Goal: Information Seeking & Learning: Learn about a topic

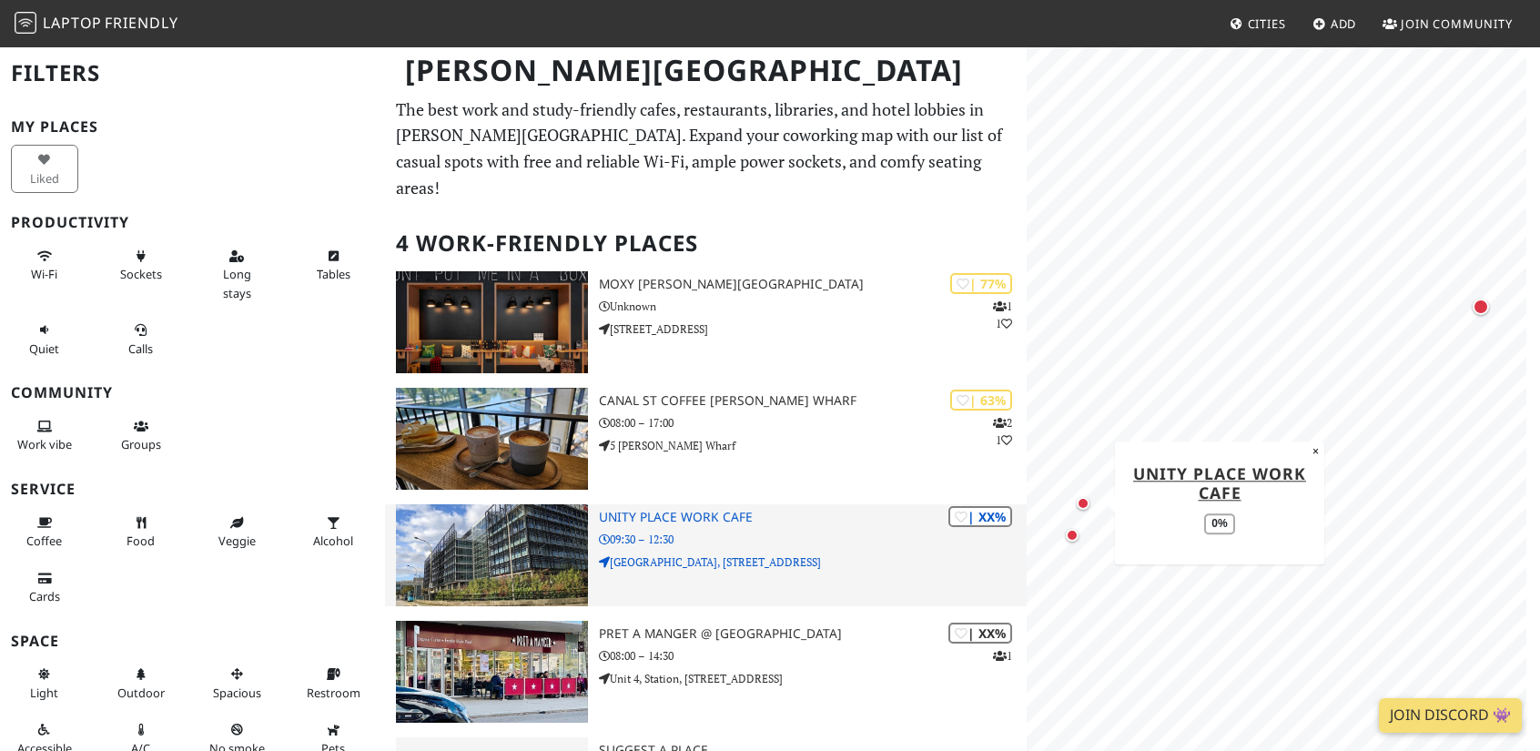
scroll to position [76, 0]
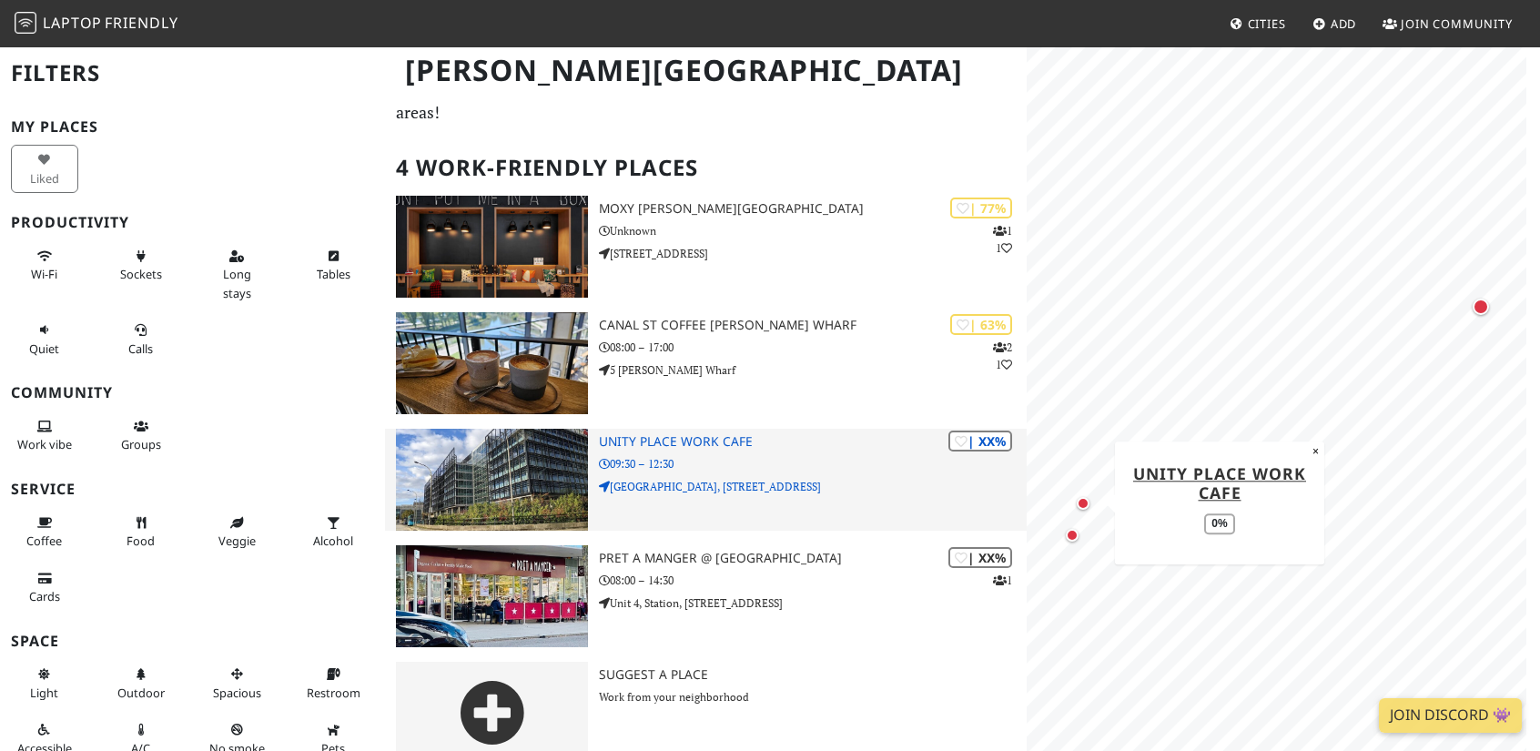
click at [710, 429] on div "| XX% Unity Place Work Cafe 09:30 – 12:30 Unity Place, 200 Grafton Gate" at bounding box center [813, 480] width 428 height 102
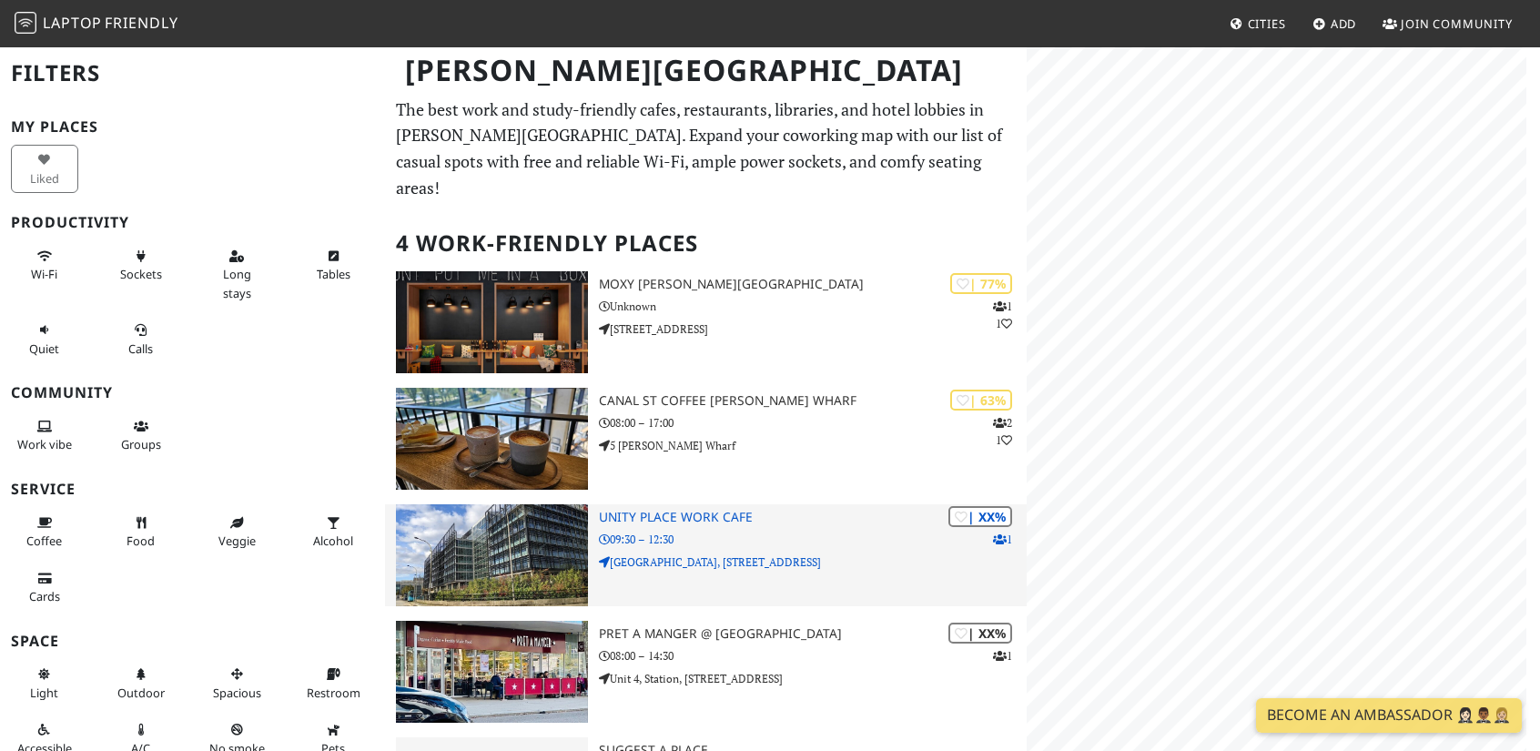
scroll to position [76, 0]
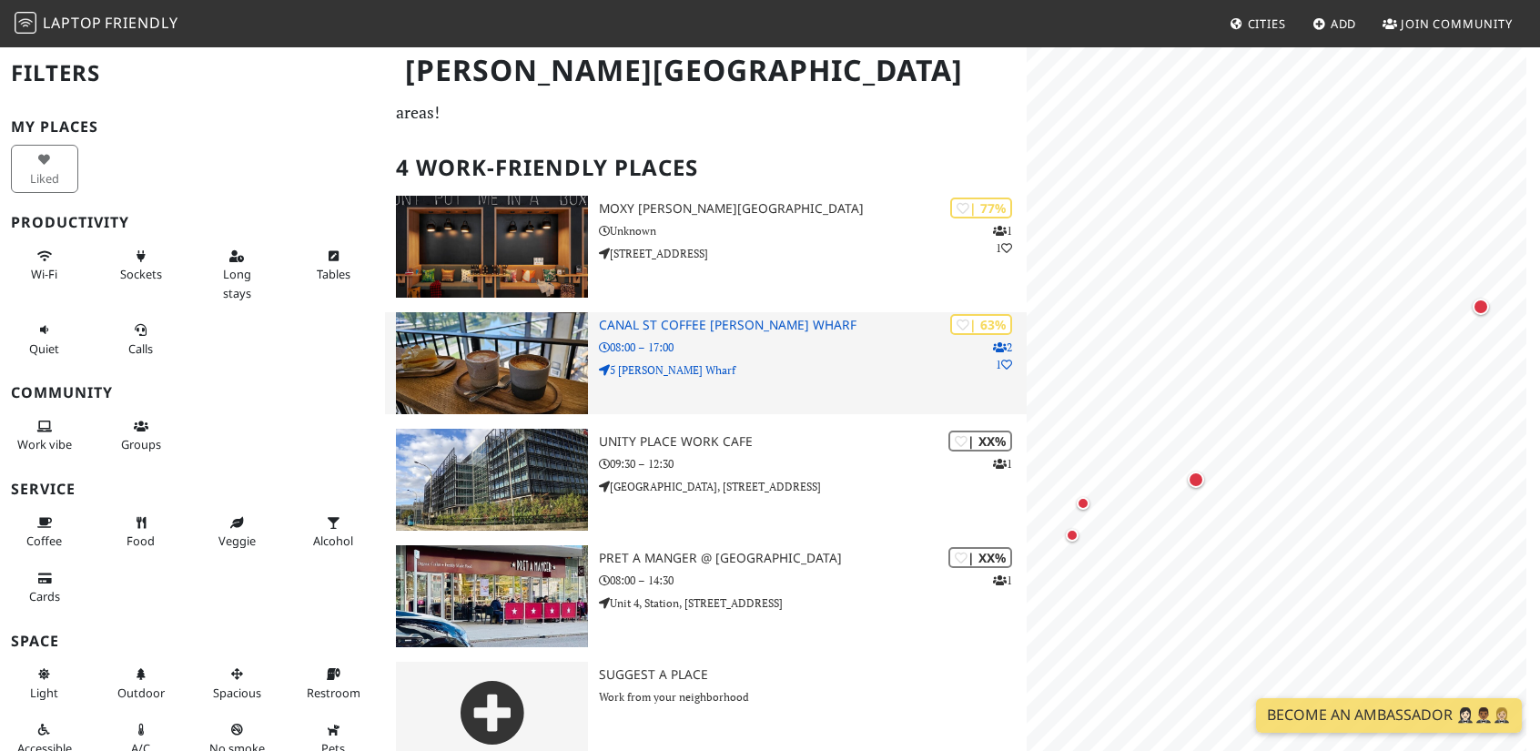
click at [763, 339] on p "08:00 – 17:00" at bounding box center [813, 347] width 428 height 17
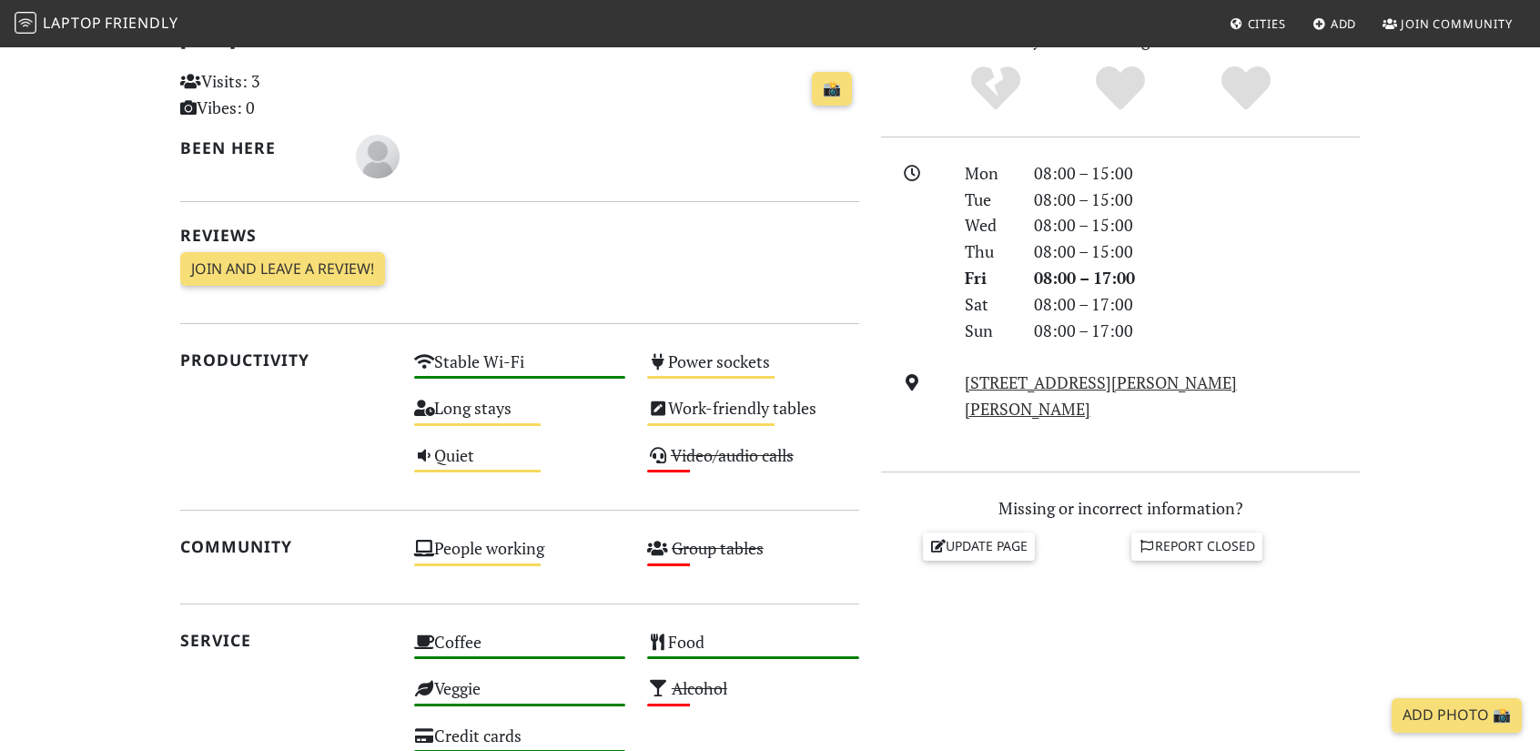
scroll to position [420, 0]
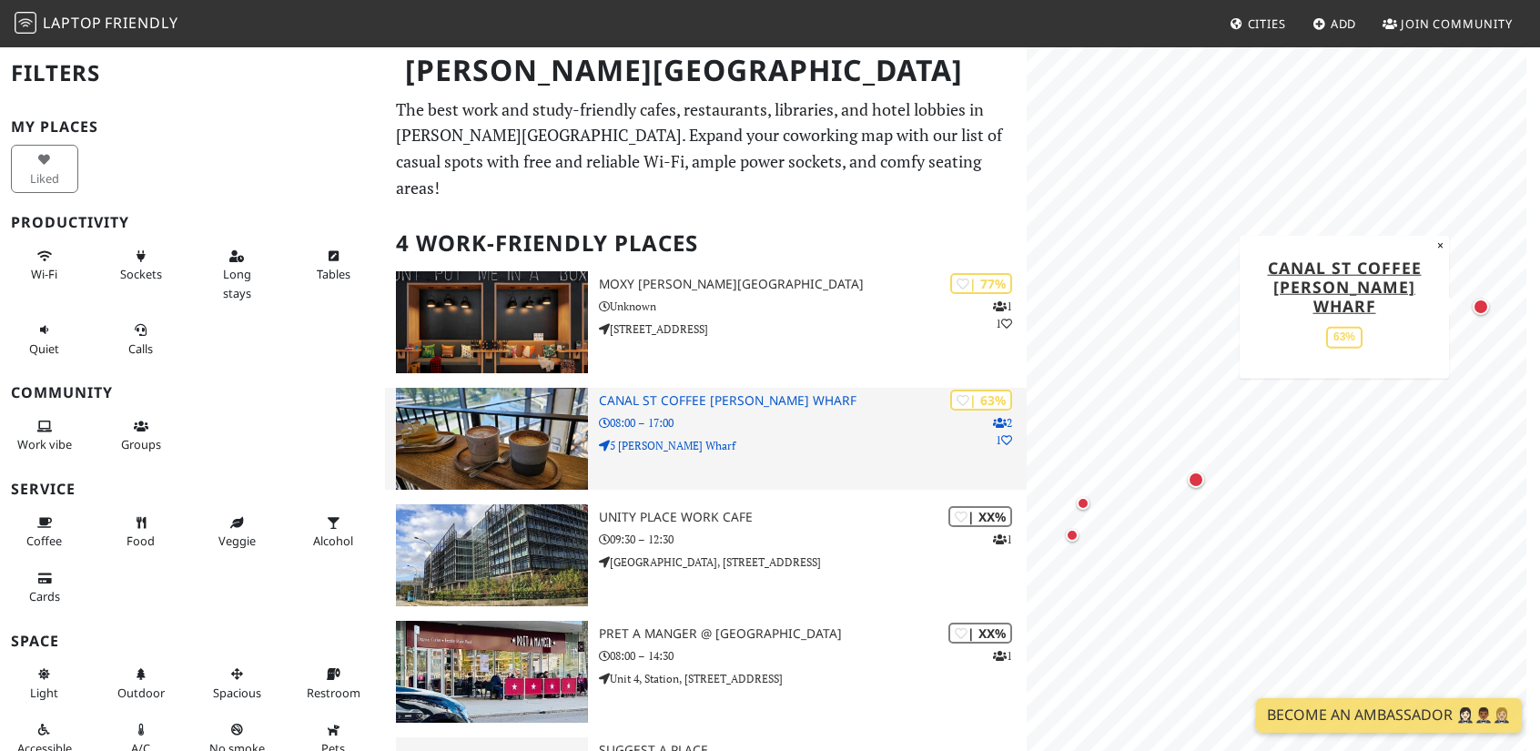
scroll to position [76, 0]
